Goal: Task Accomplishment & Management: Manage account settings

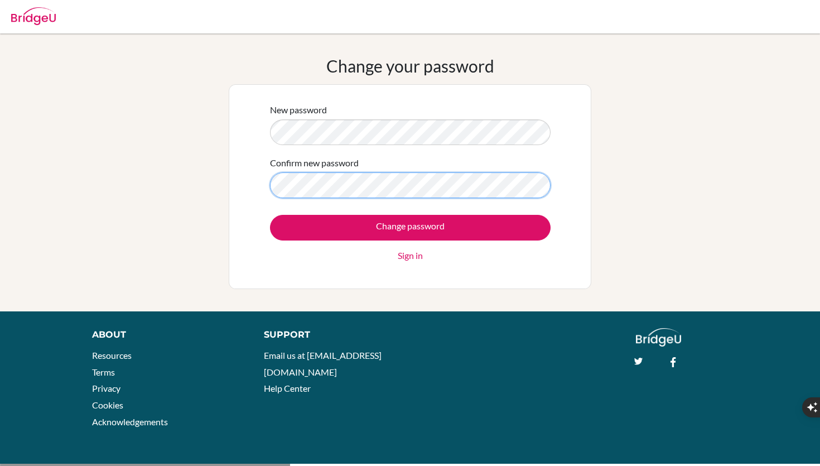
click at [270, 215] on input "Change password" at bounding box center [410, 228] width 280 height 26
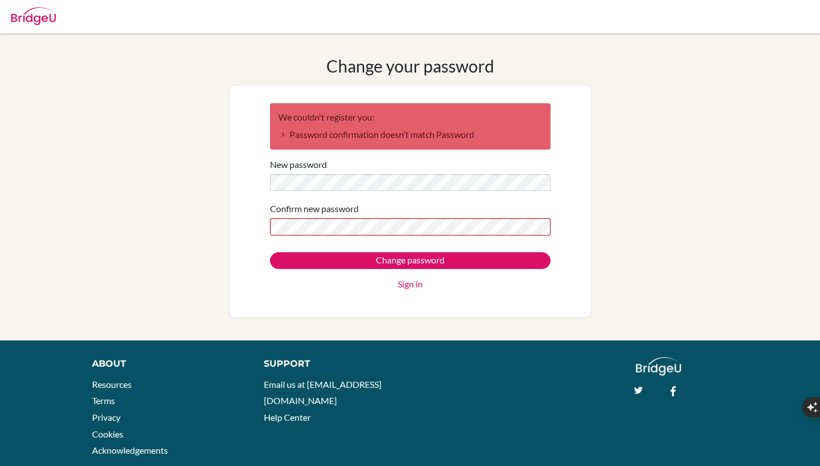
click at [373, 245] on form "We couldn't register you: Password confirmation doesn't match Password New pass…" at bounding box center [410, 197] width 280 height 188
click at [270, 252] on input "Change password" at bounding box center [410, 260] width 280 height 17
